Goal: Task Accomplishment & Management: Manage account settings

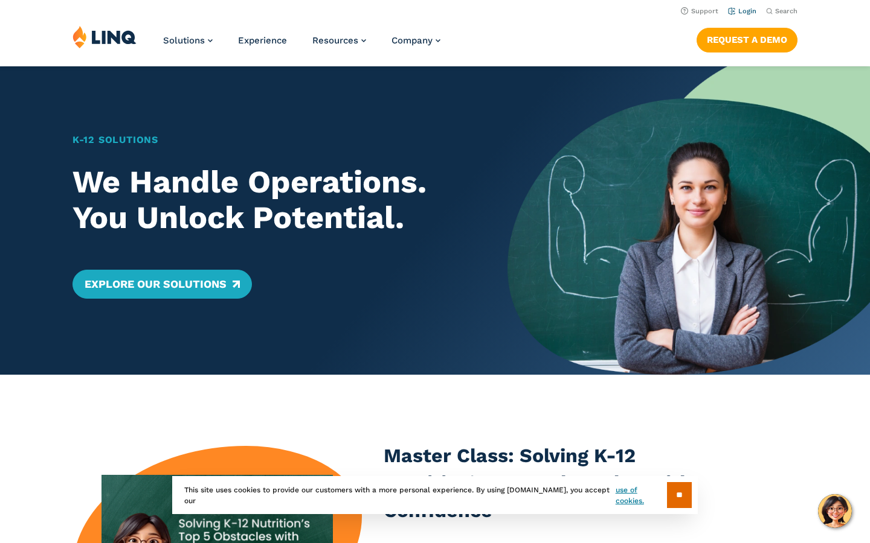
click at [744, 10] on link "Login" at bounding box center [742, 11] width 28 height 8
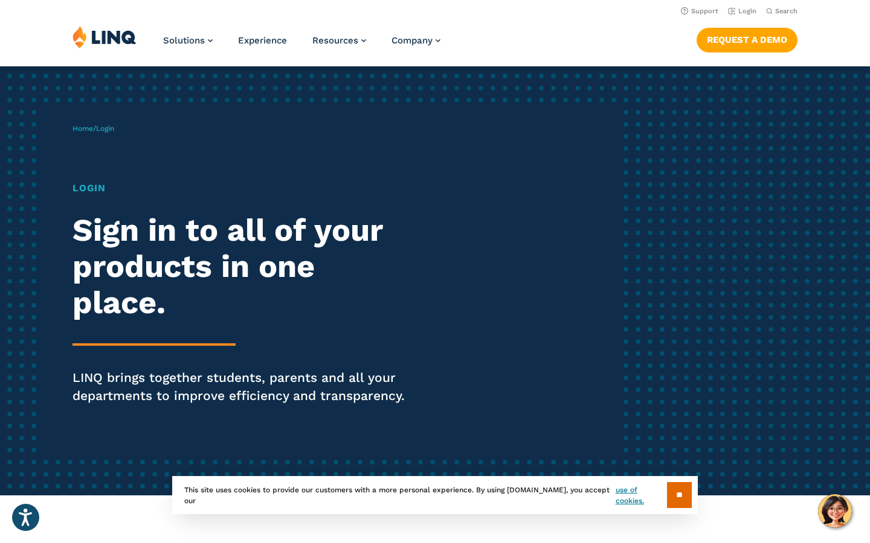
click at [88, 190] on h1 "Login" at bounding box center [239, 188] width 335 height 14
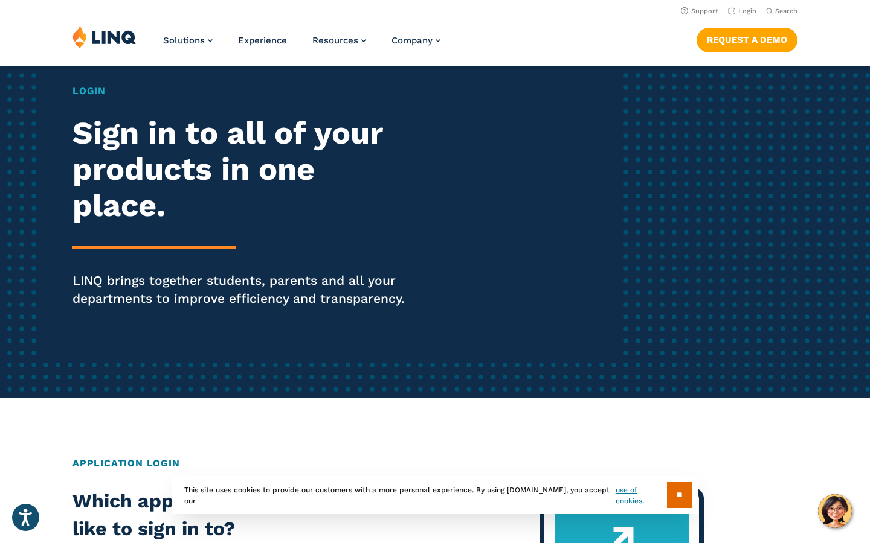
scroll to position [71, 0]
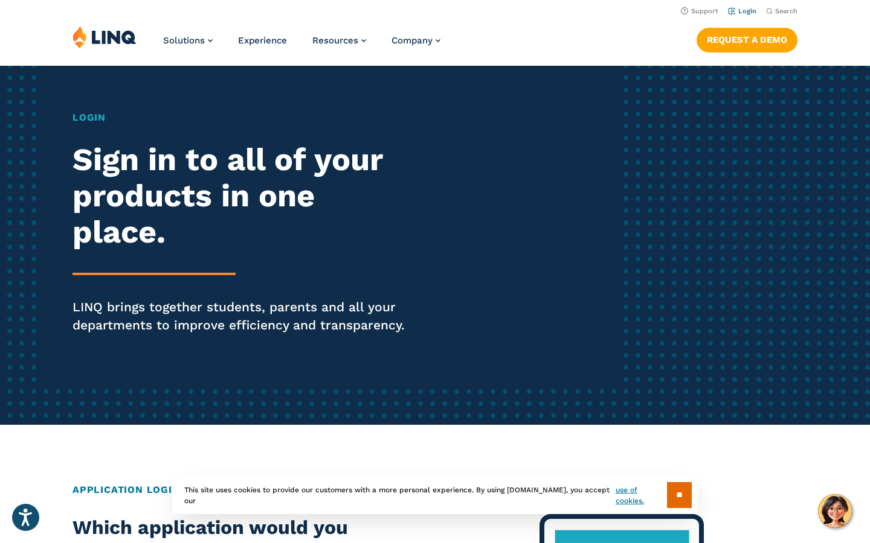
click at [739, 7] on li "Login" at bounding box center [742, 10] width 28 height 13
click at [742, 13] on link "Login" at bounding box center [742, 11] width 28 height 8
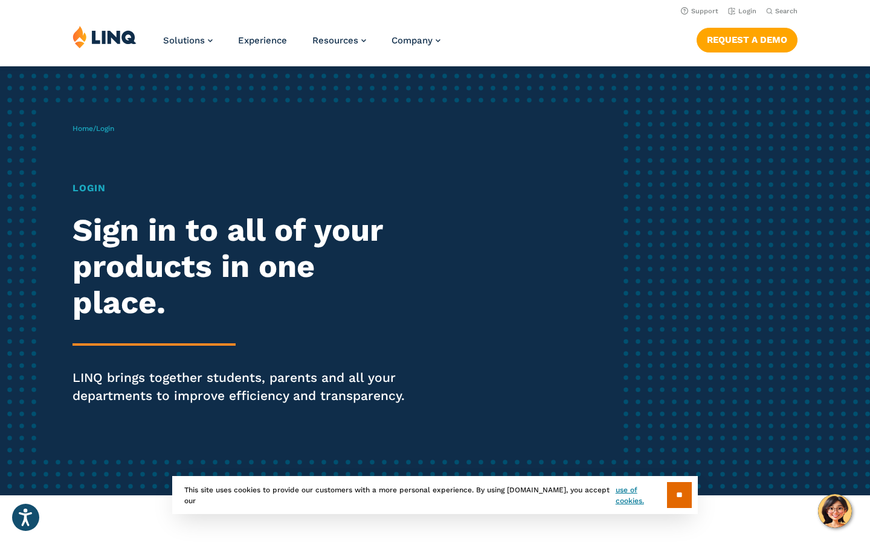
click at [93, 187] on h1 "Login" at bounding box center [239, 188] width 335 height 14
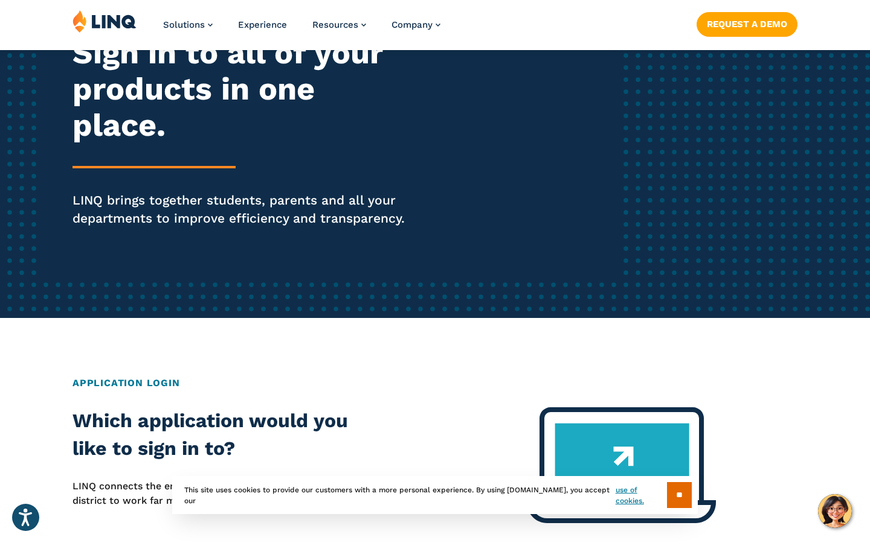
scroll to position [208, 0]
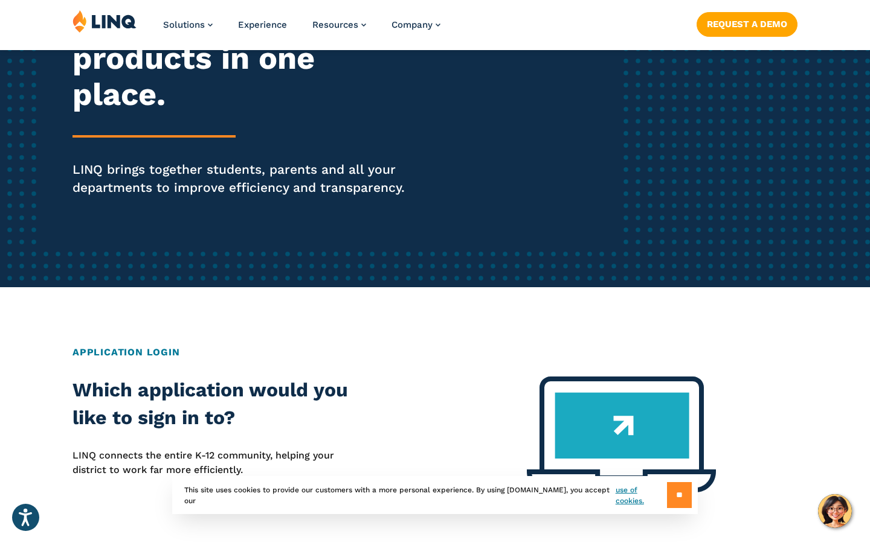
click at [671, 494] on input "**" at bounding box center [679, 496] width 25 height 26
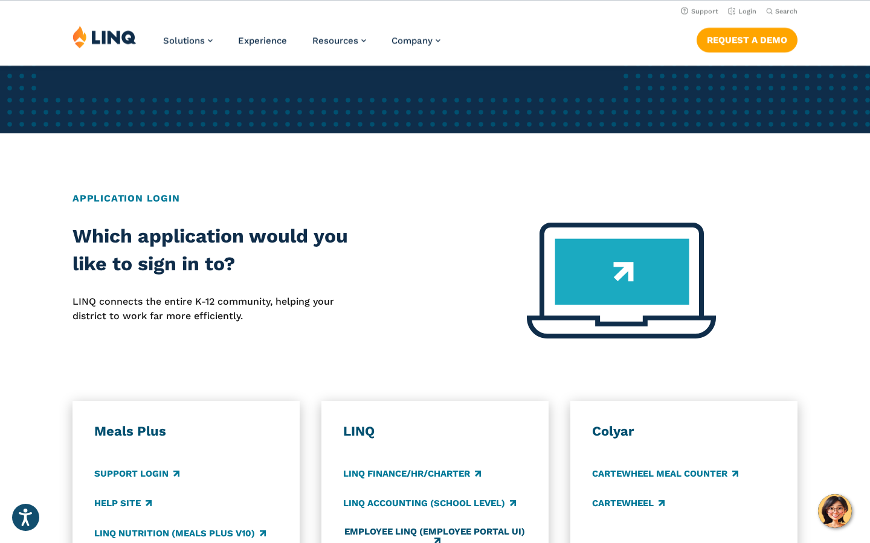
scroll to position [0, 0]
